Goal: Task Accomplishment & Management: Use online tool/utility

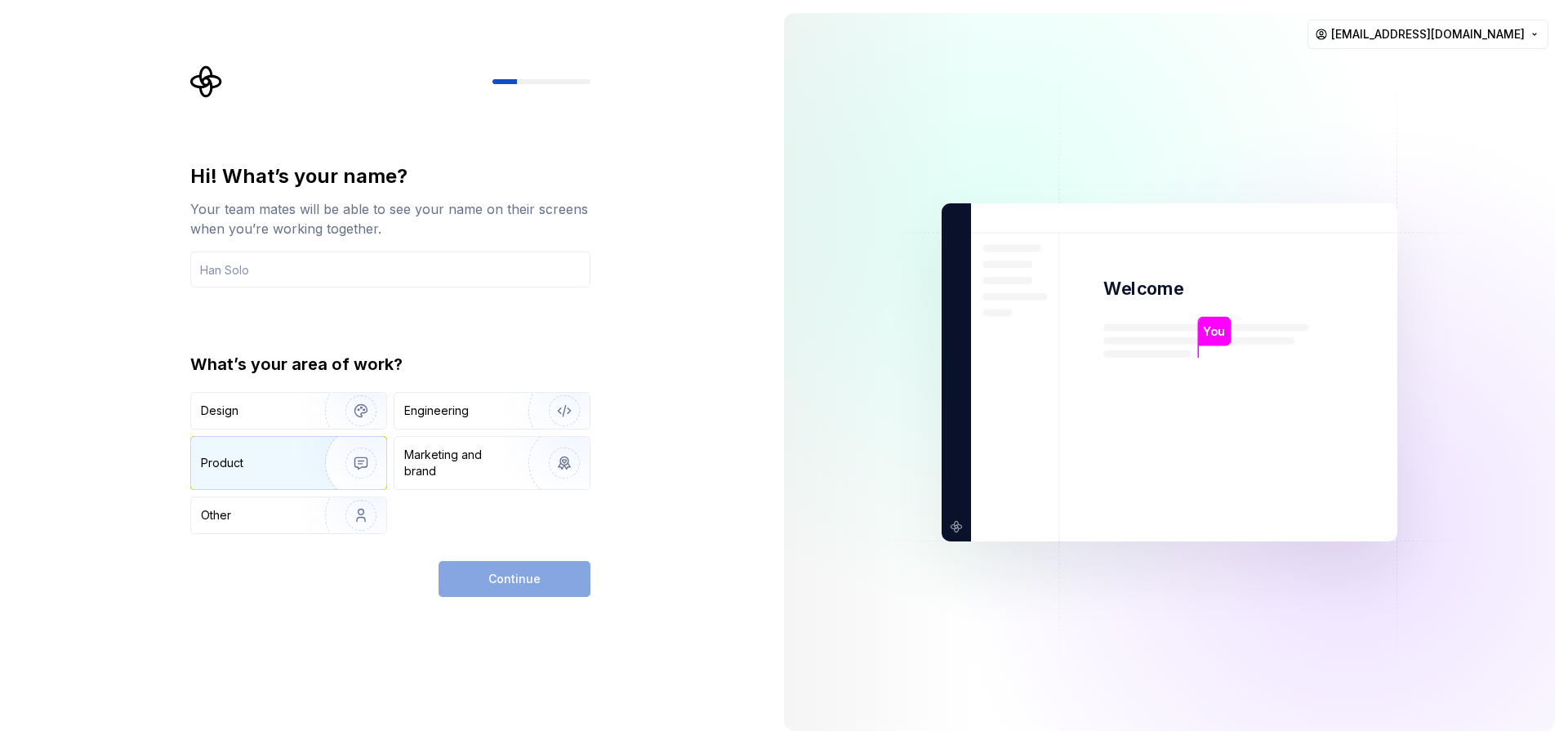
click at [224, 461] on div "Product" at bounding box center [222, 463] width 43 height 16
click at [295, 275] on input "text" at bounding box center [390, 269] width 400 height 36
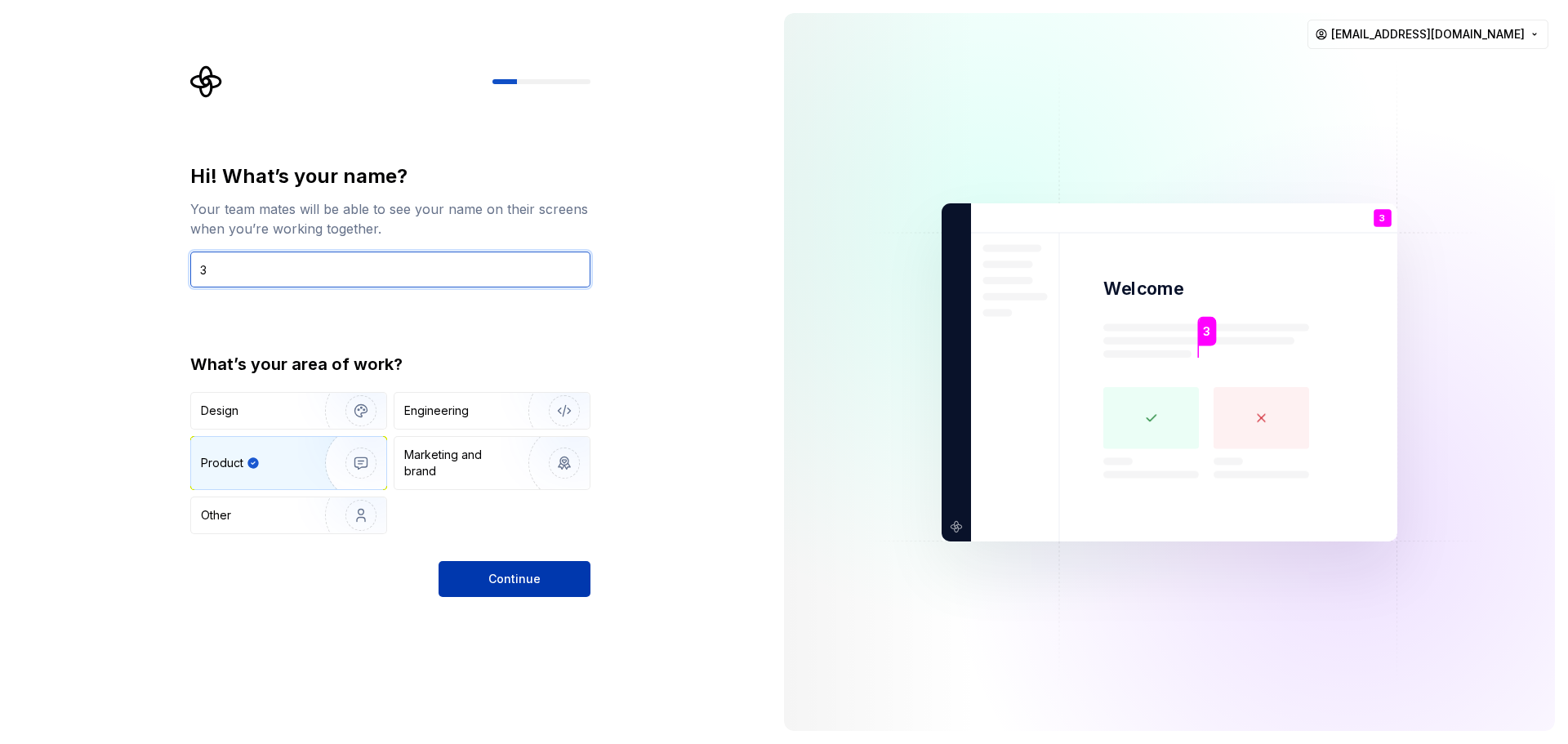
type input "3"
click at [527, 579] on span "Continue" at bounding box center [514, 579] width 52 height 16
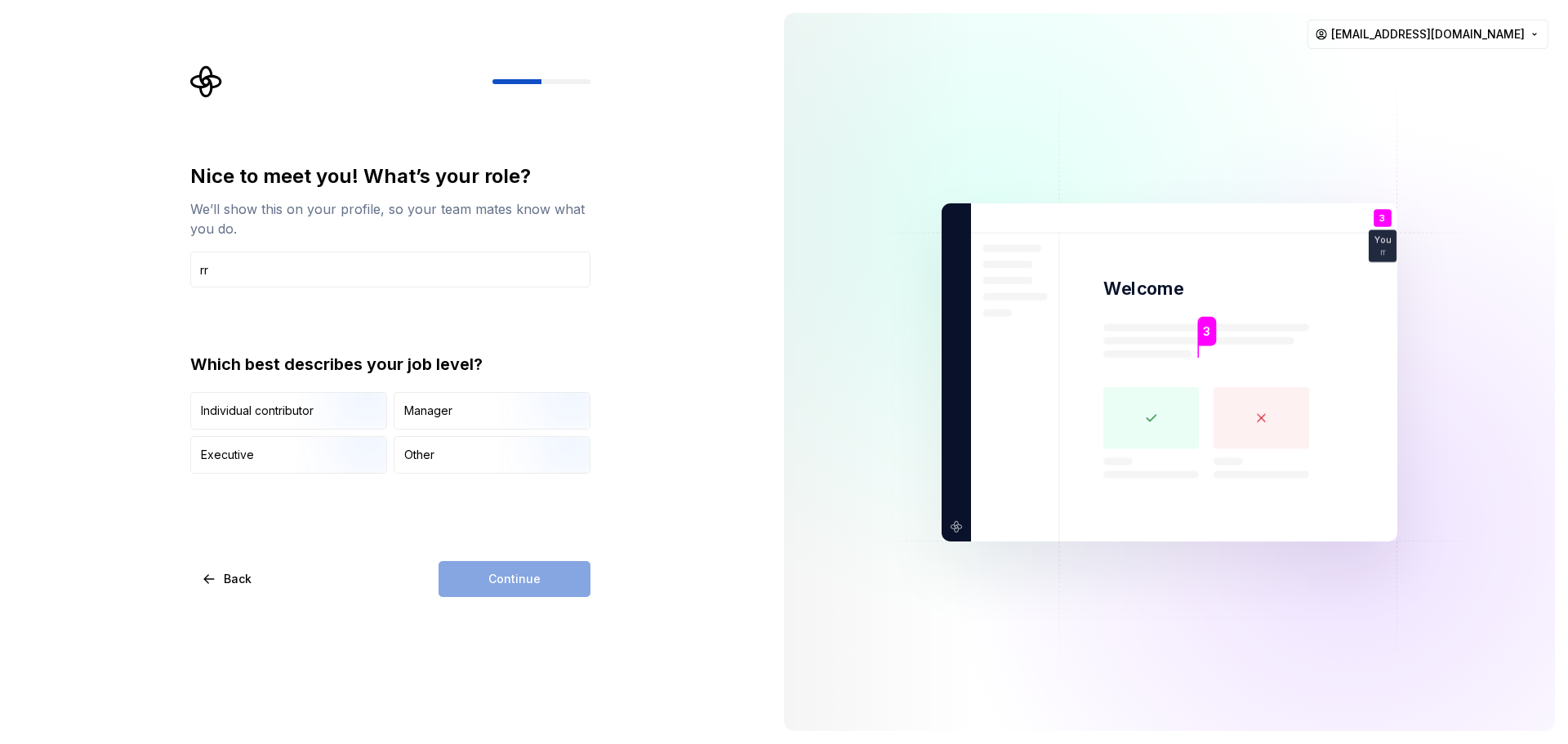
type input "rr"
click at [558, 574] on div "Continue" at bounding box center [514, 579] width 152 height 36
click at [465, 410] on div "Manager" at bounding box center [492, 411] width 195 height 36
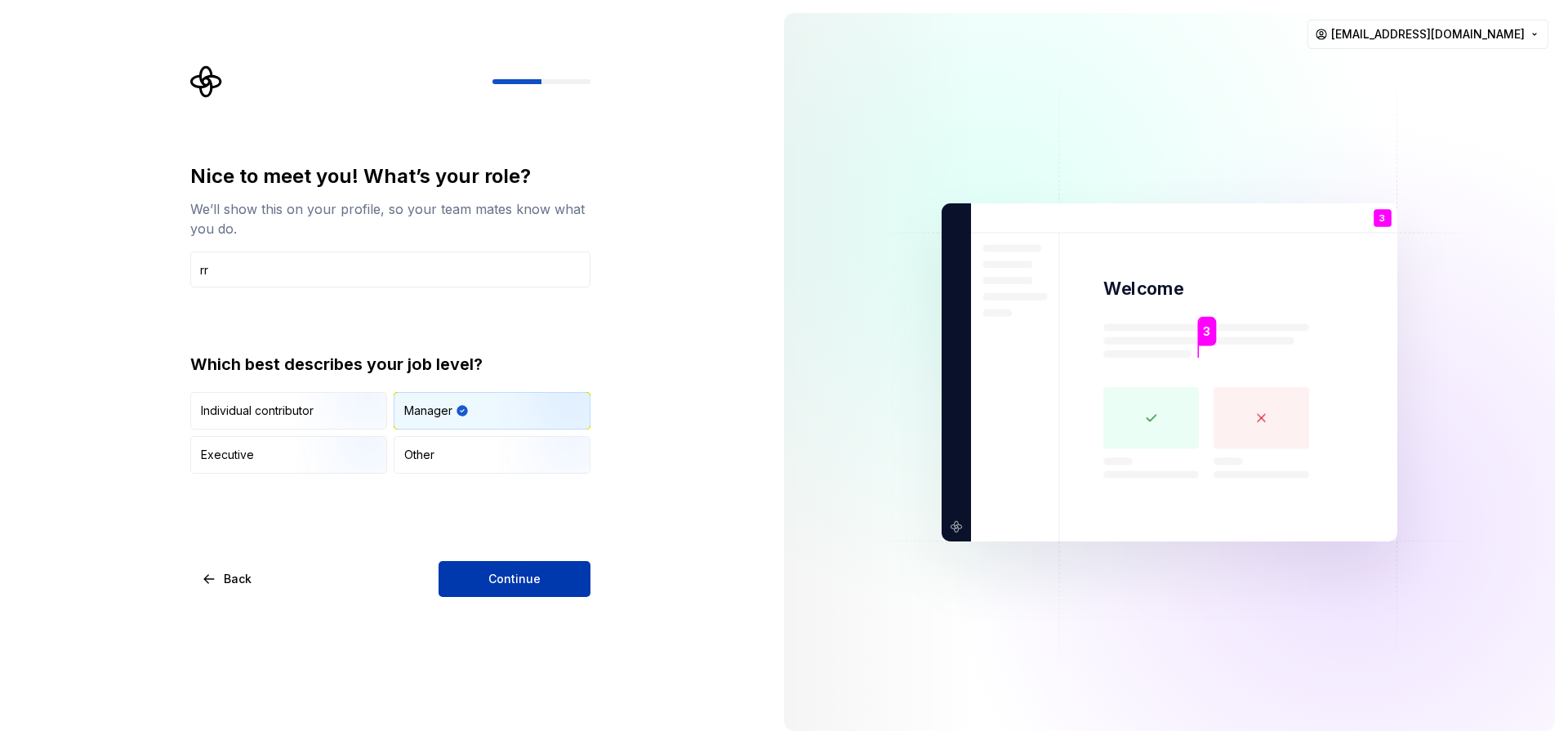
click at [487, 572] on button "Continue" at bounding box center [514, 579] width 152 height 36
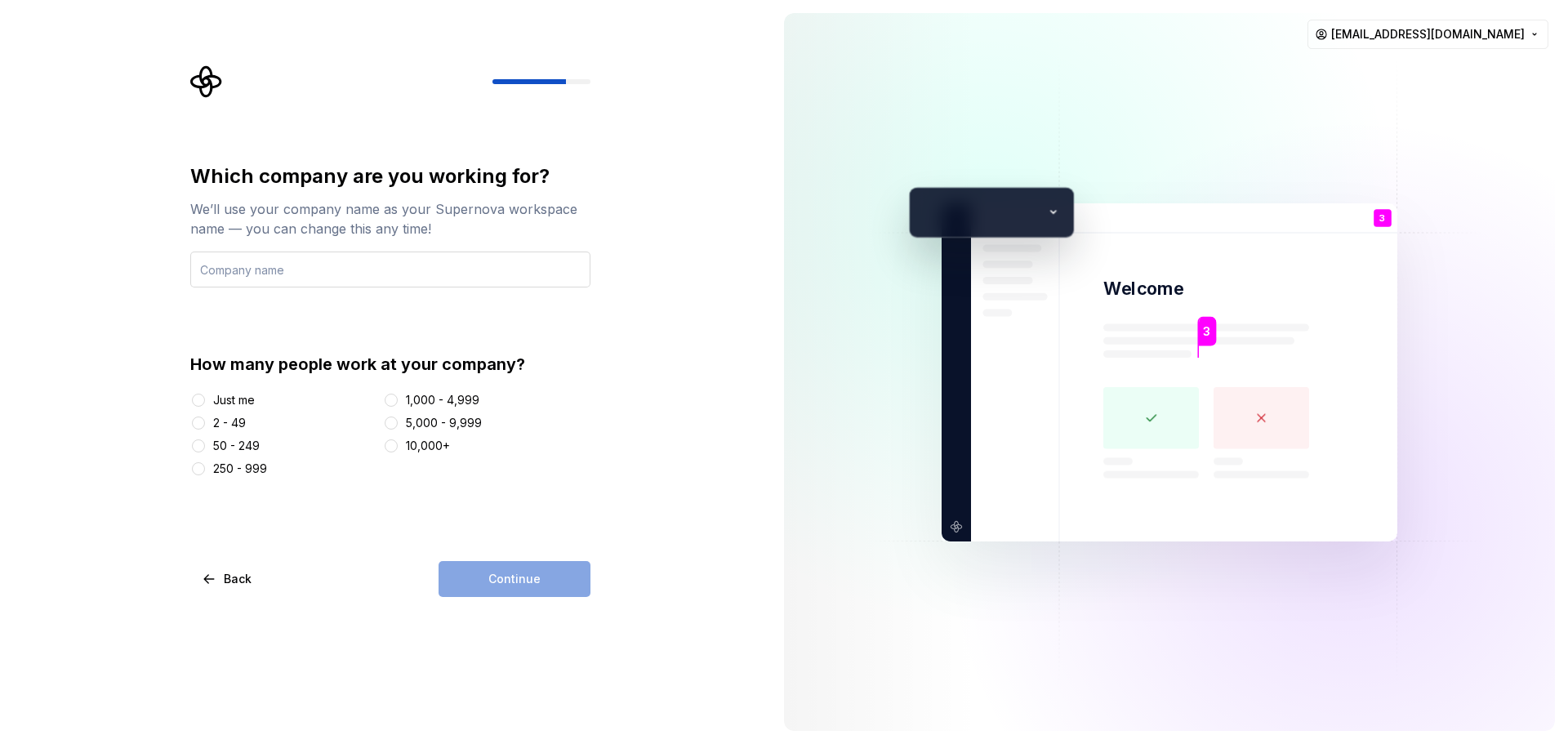
click at [342, 282] on input "text" at bounding box center [390, 269] width 400 height 36
click at [206, 391] on div "How many people work at your company? Just me 2 - 49 50 - 249 250 - 999 1,000 -…" at bounding box center [390, 415] width 400 height 125
click at [212, 400] on div "Just me" at bounding box center [283, 400] width 186 height 16
click at [315, 272] on input "text" at bounding box center [390, 269] width 400 height 36
click at [203, 404] on button "Just me" at bounding box center [198, 400] width 13 height 13
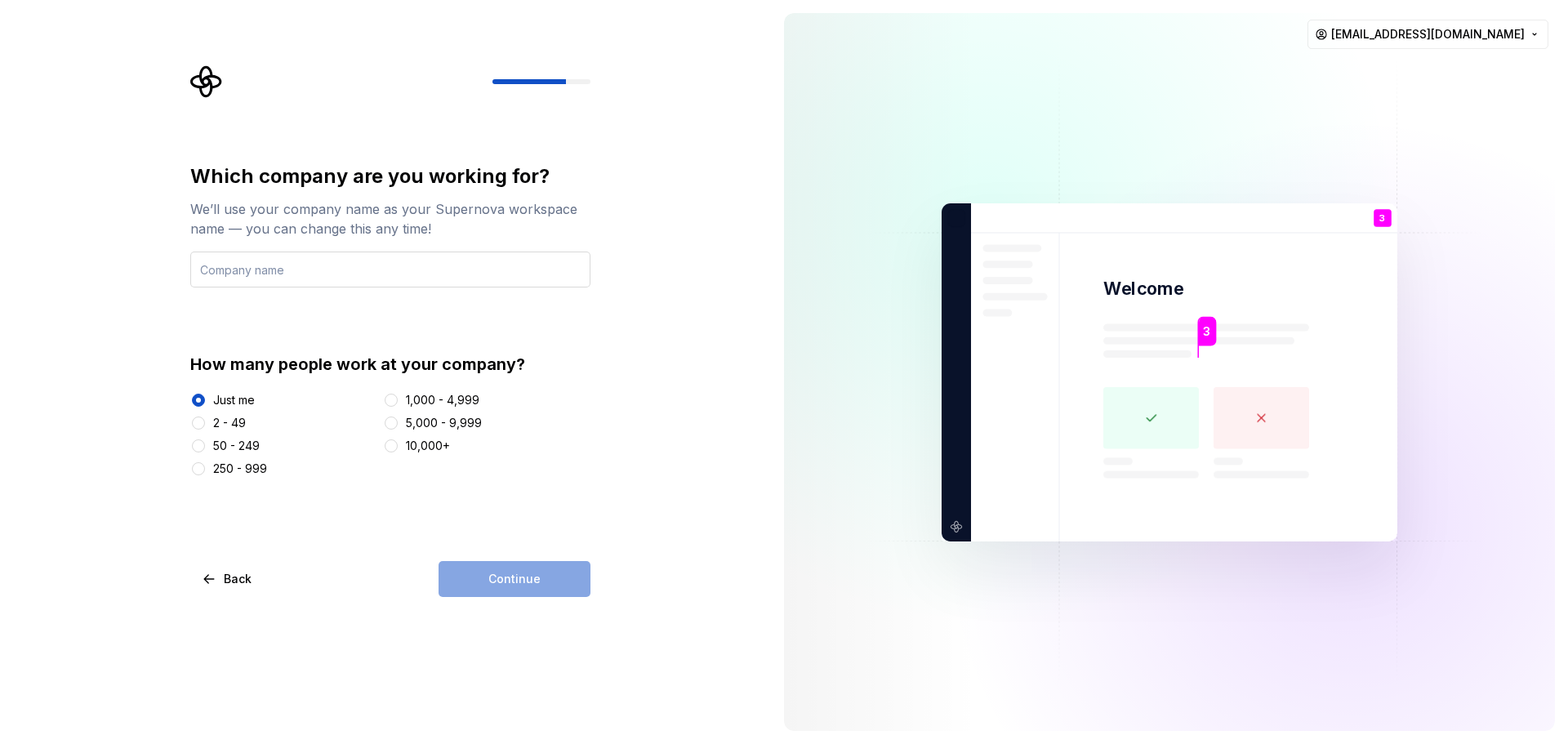
click at [292, 275] on input "text" at bounding box center [390, 269] width 400 height 36
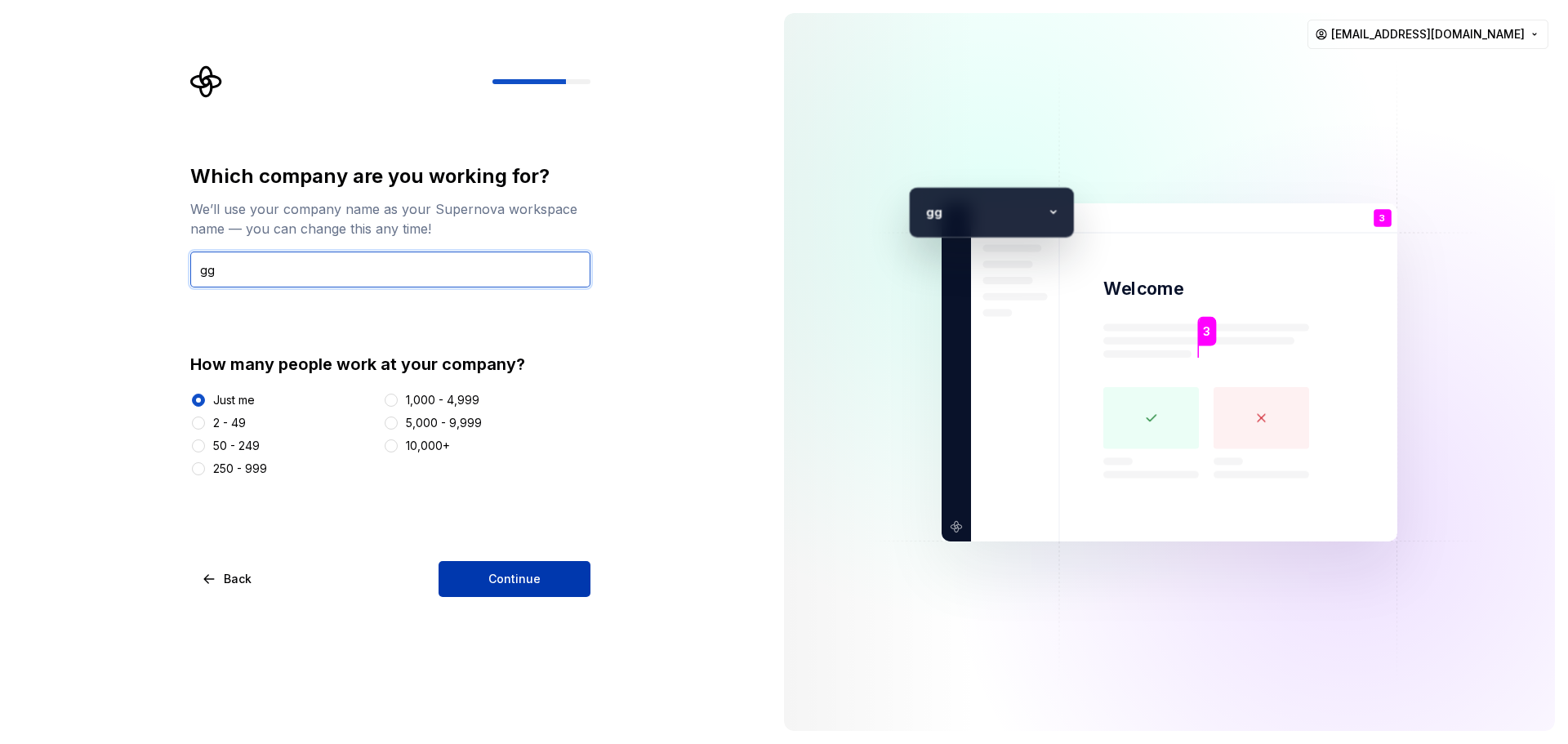
type input "gg"
click at [515, 575] on span "Continue" at bounding box center [514, 579] width 52 height 16
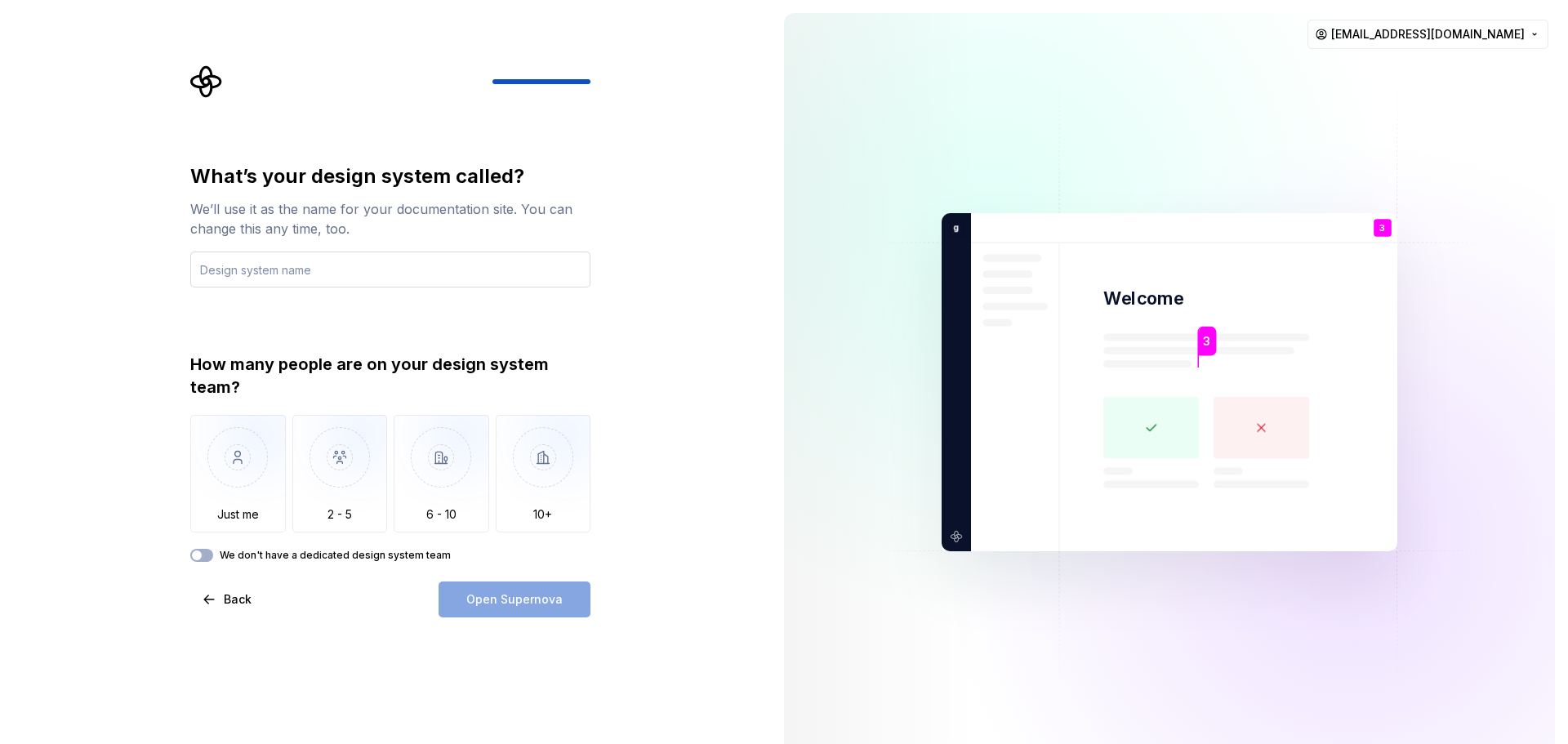
click at [306, 271] on input "text" at bounding box center [390, 269] width 400 height 36
type input "erp"
click at [233, 478] on img "button" at bounding box center [238, 470] width 96 height 110
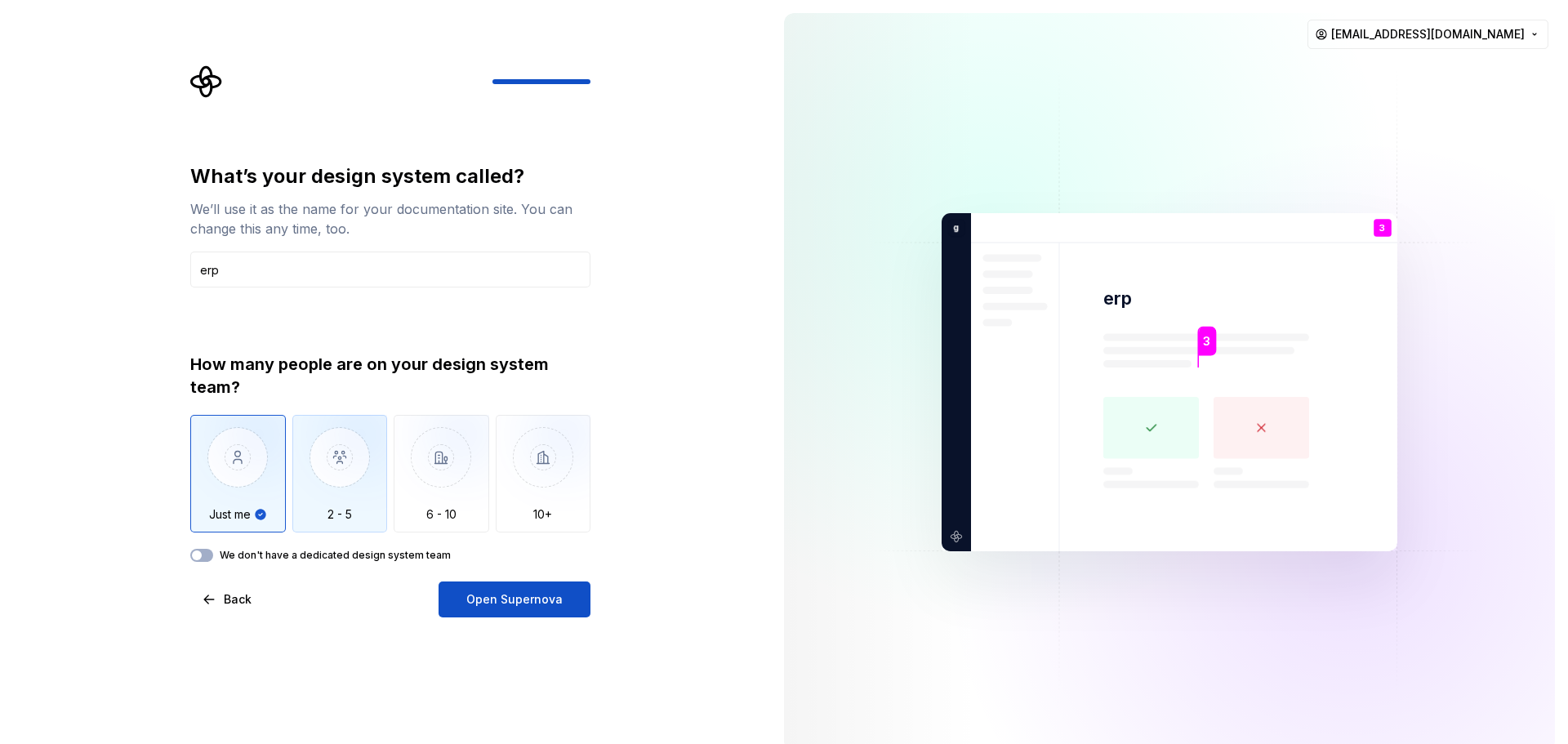
click at [314, 464] on img "button" at bounding box center [340, 470] width 96 height 110
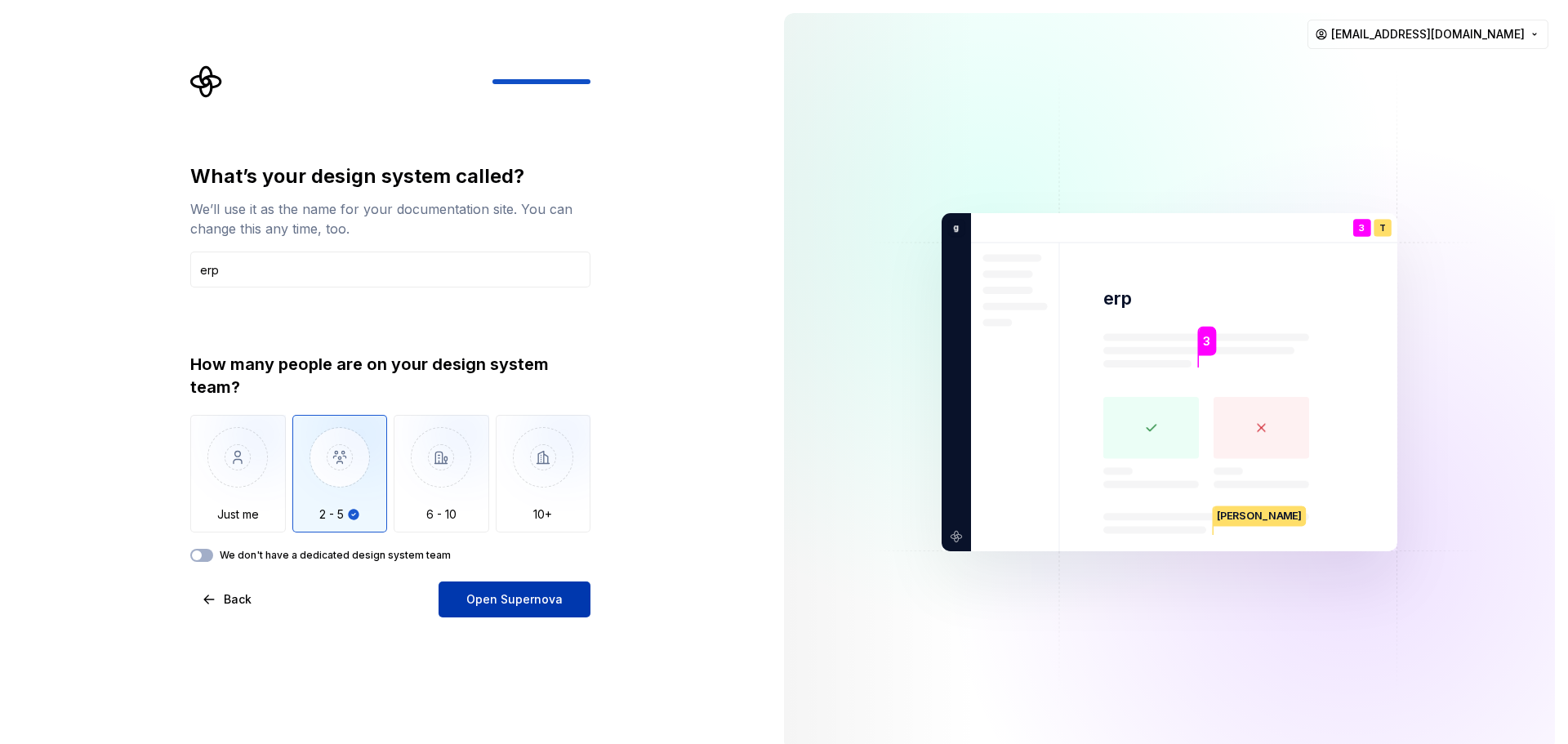
click at [477, 593] on span "Open Supernova" at bounding box center [514, 599] width 97 height 16
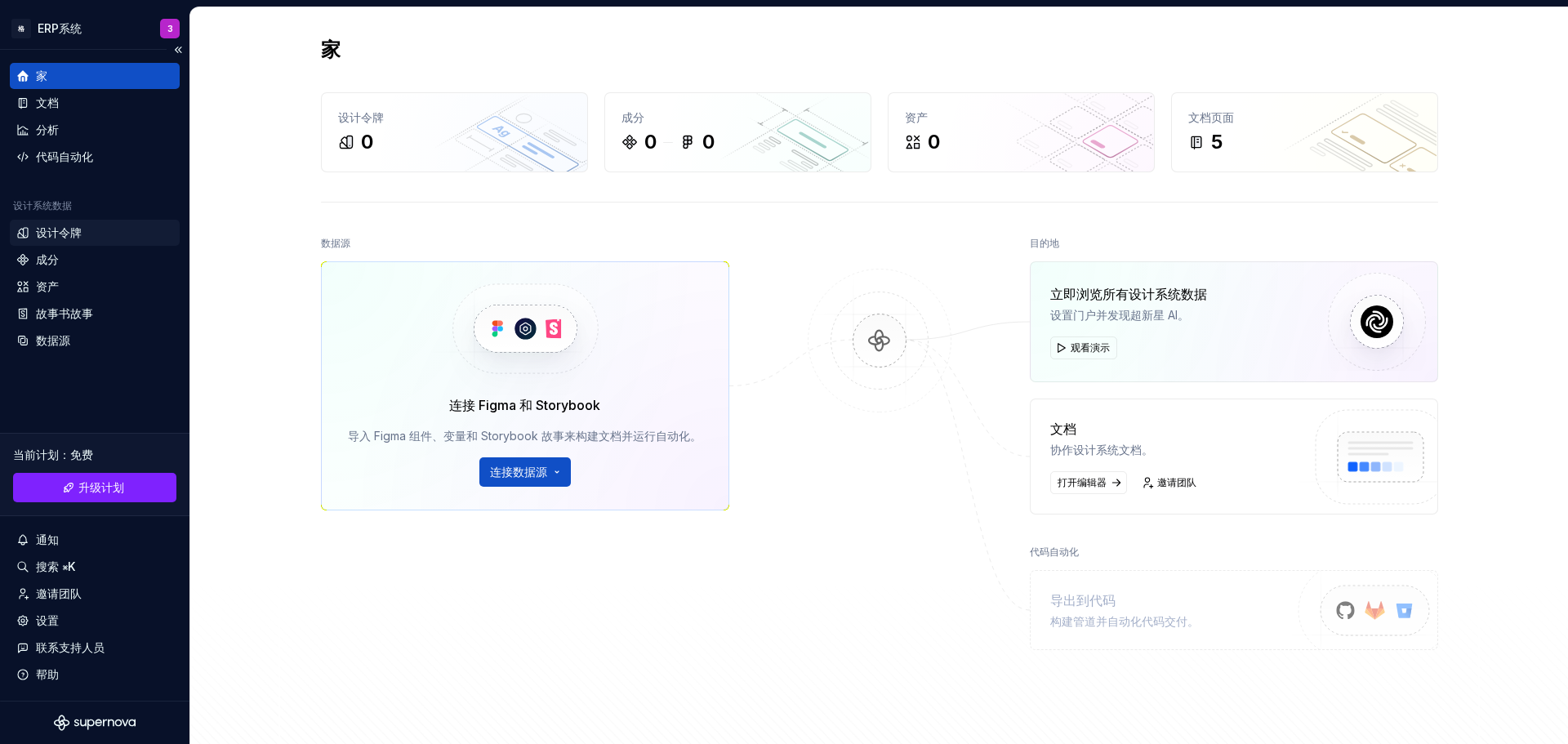
click at [110, 231] on div "设计令牌" at bounding box center [94, 232] width 157 height 16
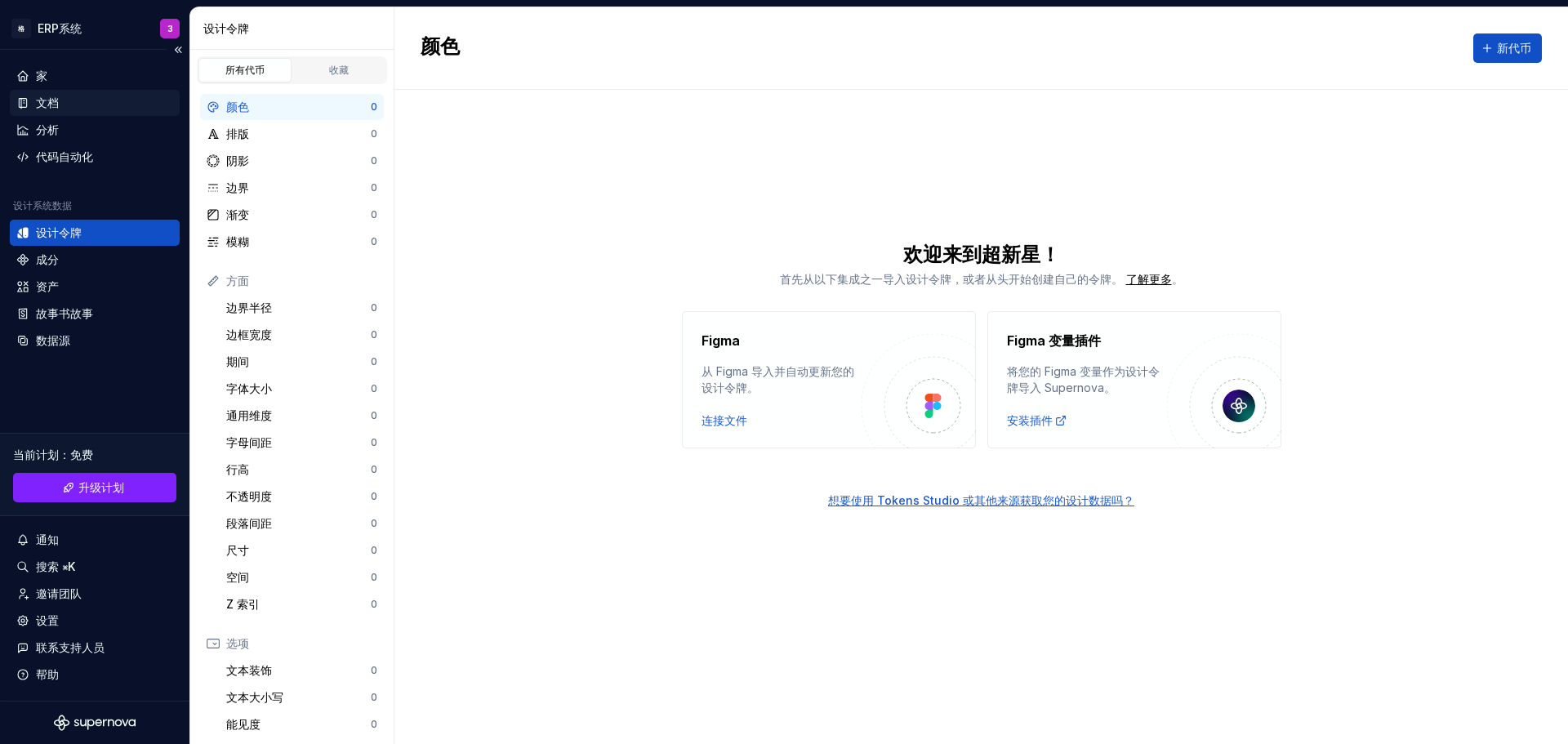
click at [79, 100] on div "文档" at bounding box center [94, 103] width 157 height 16
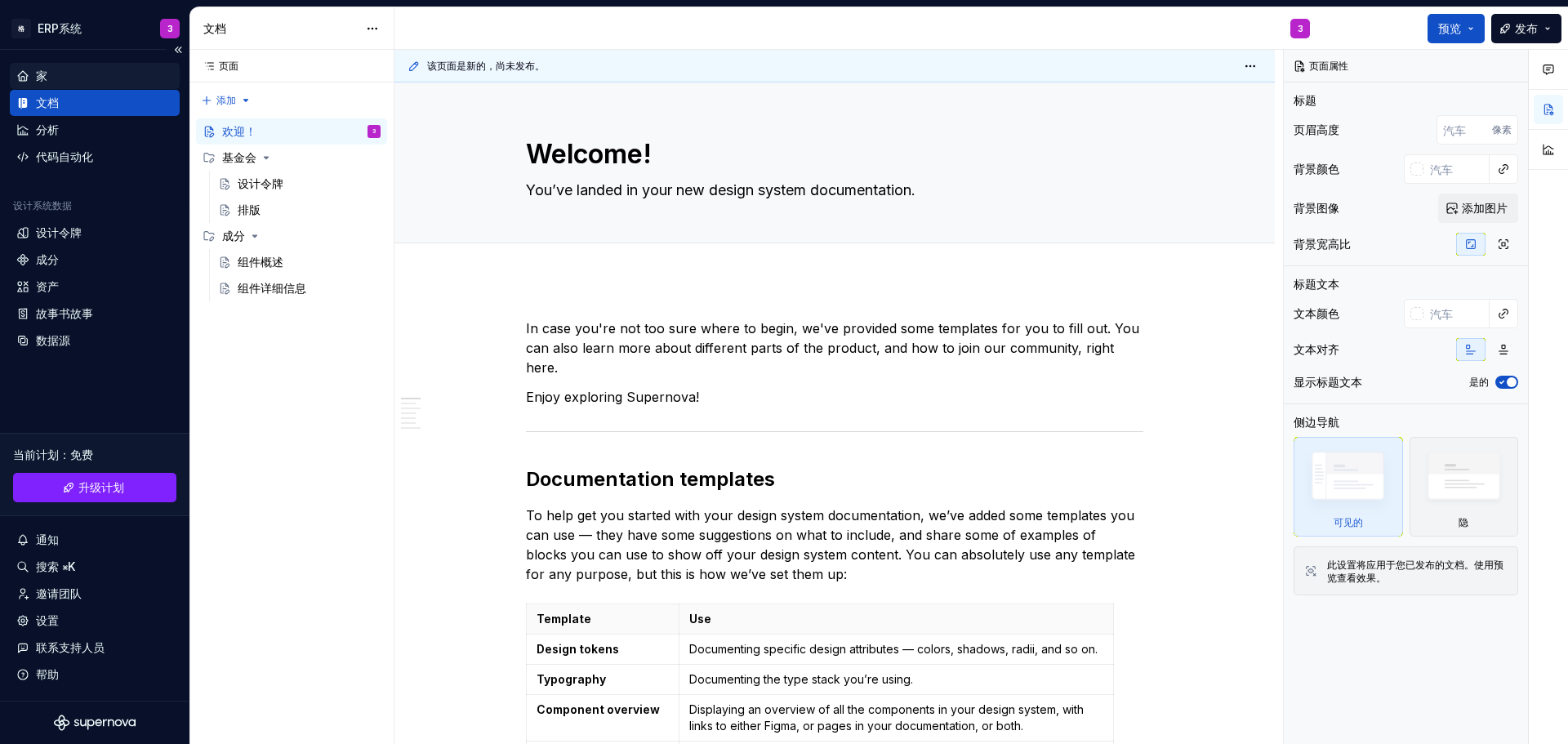
click at [82, 71] on div "家" at bounding box center [94, 76] width 157 height 16
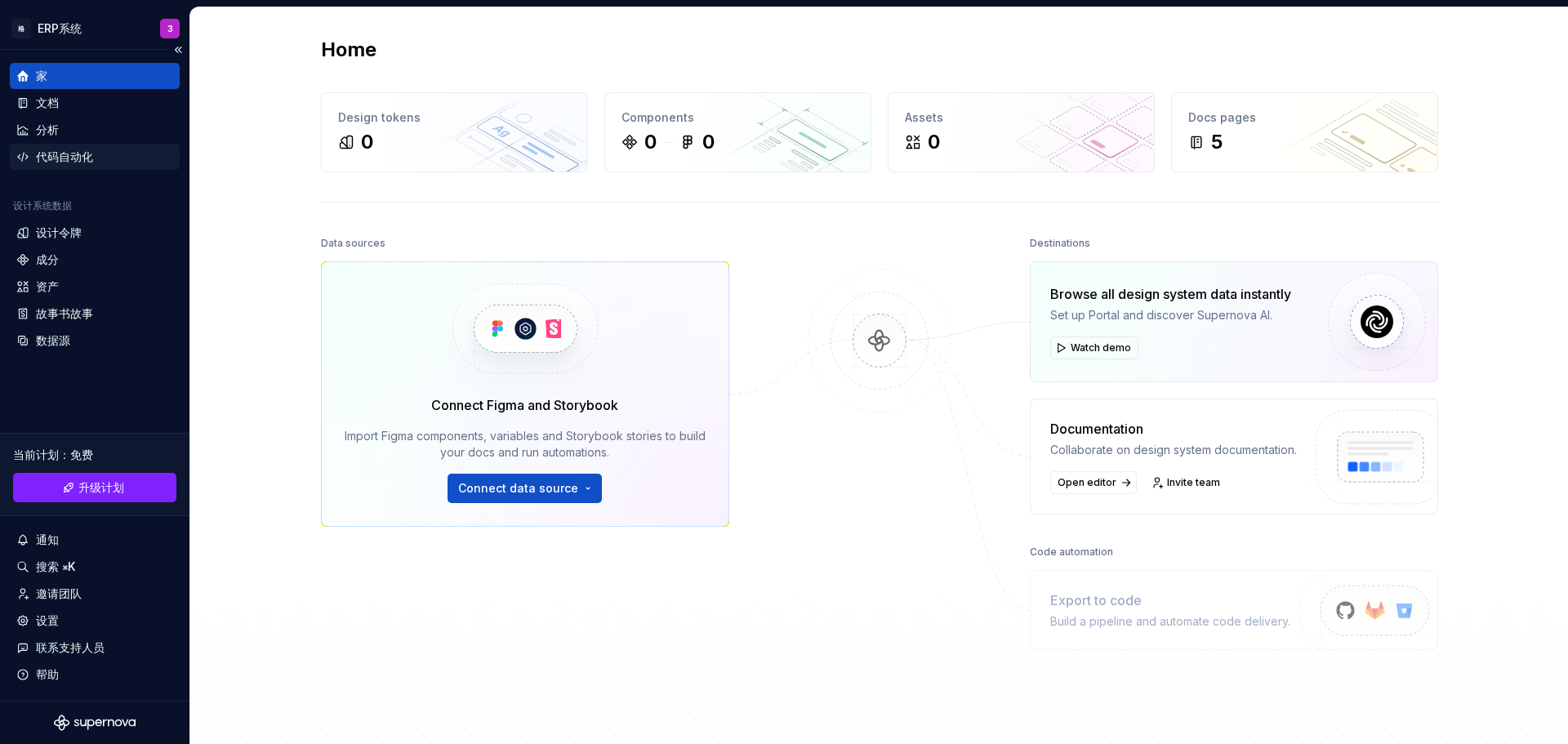
click at [129, 163] on div "代码自动化" at bounding box center [94, 157] width 157 height 16
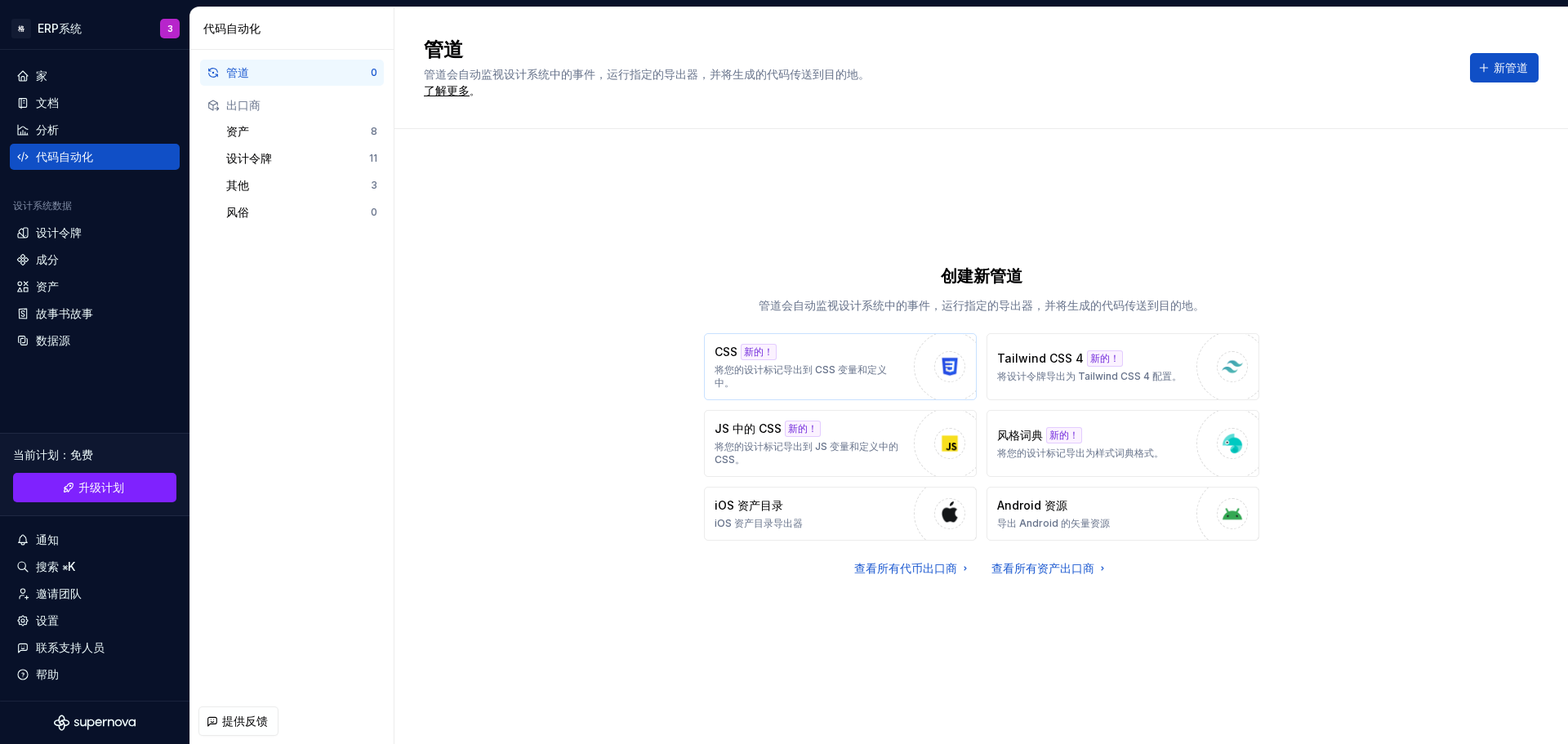
click at [797, 386] on p "将您的设计标记导出到 CSS 变量和定义中。" at bounding box center [810, 377] width 191 height 26
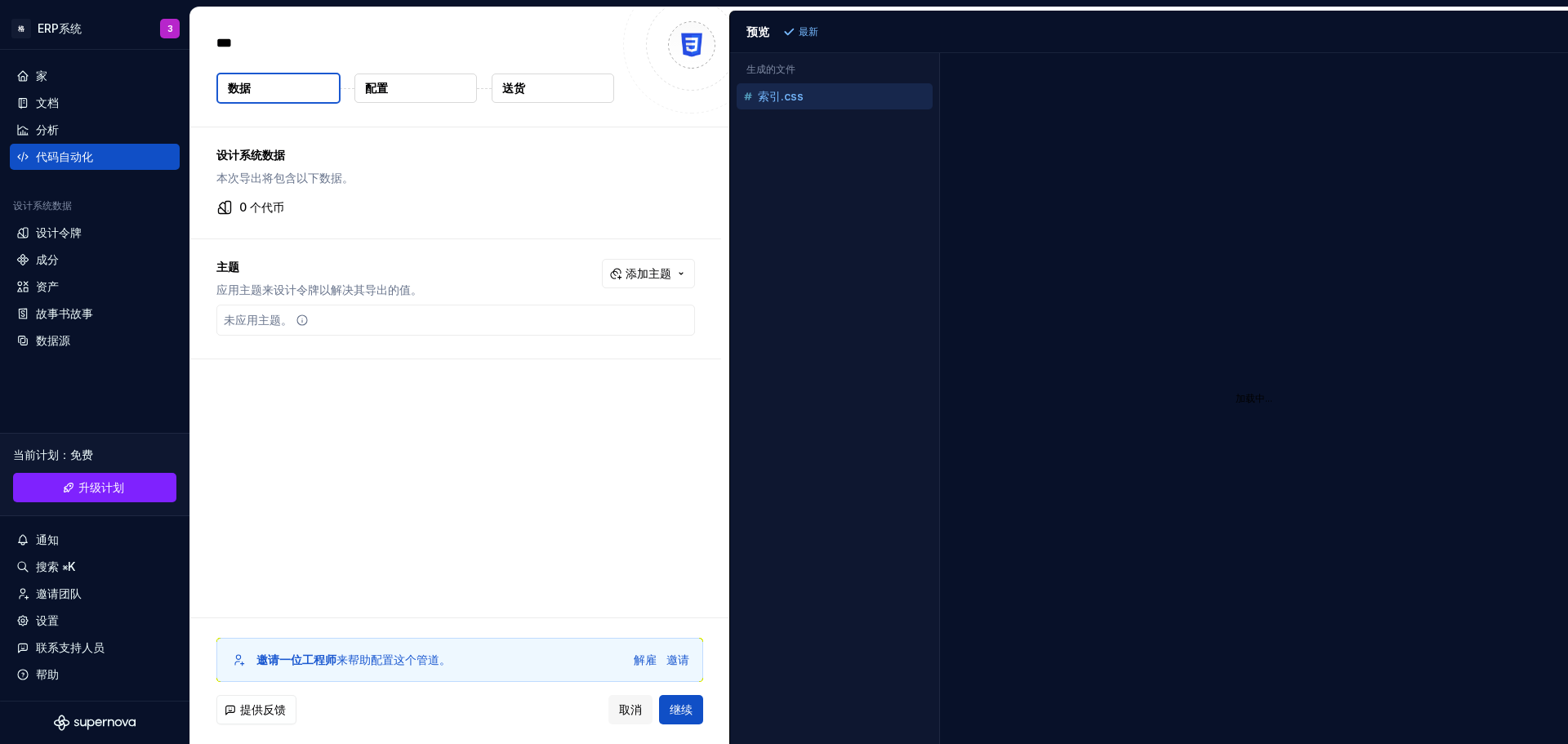
type textarea "*"
